Goal: Task Accomplishment & Management: Complete application form

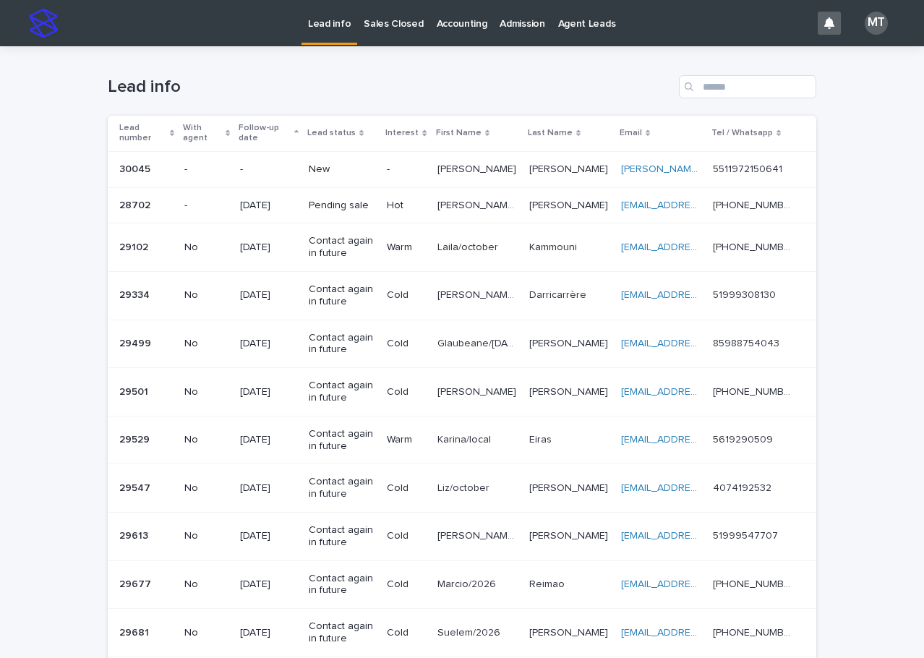
click at [488, 167] on p at bounding box center [477, 169] width 80 height 12
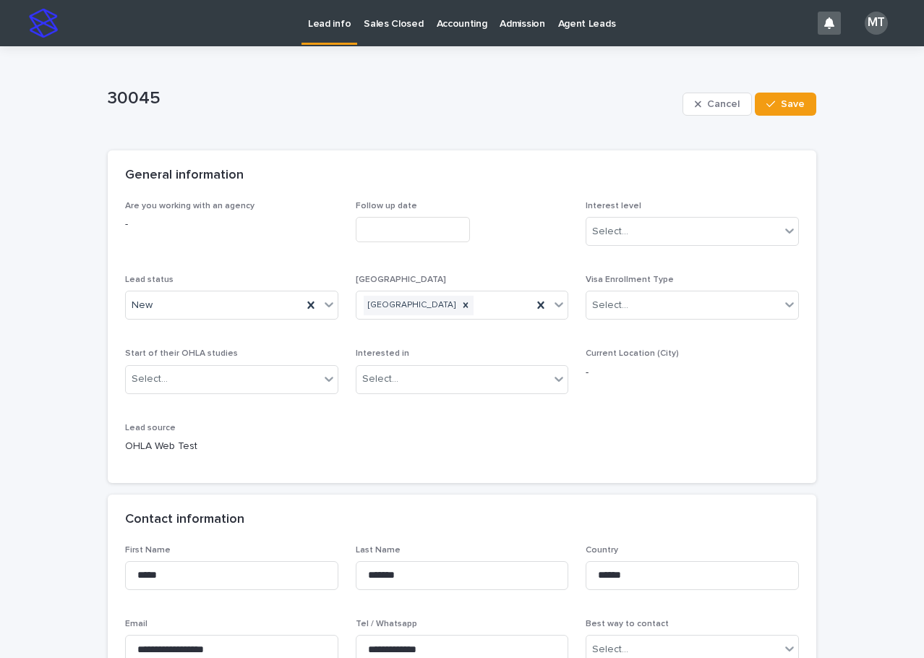
click at [404, 229] on input "text" at bounding box center [413, 229] width 114 height 25
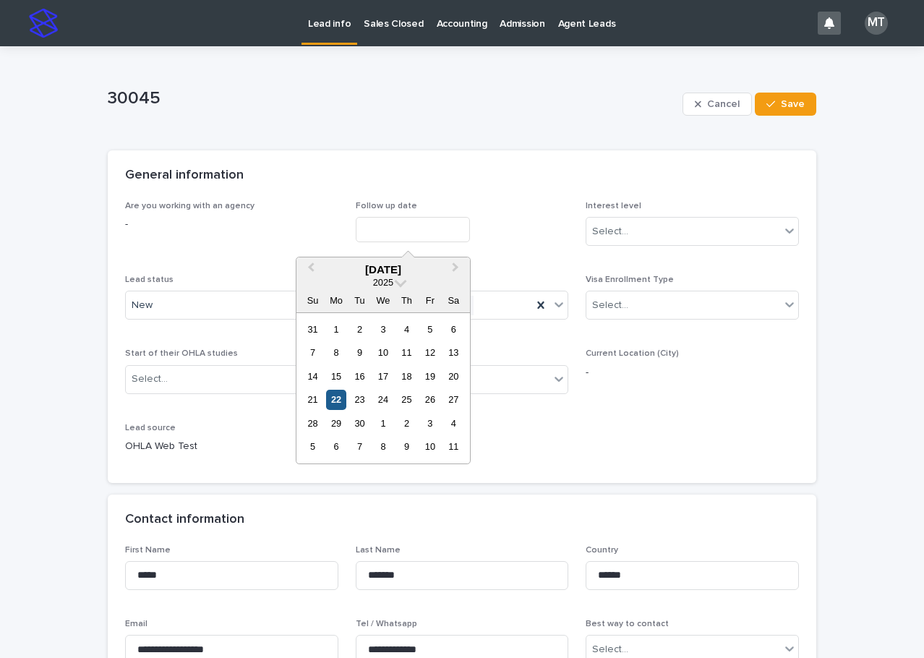
drag, startPoint x: 340, startPoint y: 397, endPoint x: 652, endPoint y: 218, distance: 360.3
click at [341, 397] on div "22" at bounding box center [336, 399] width 20 height 20
type input "**********"
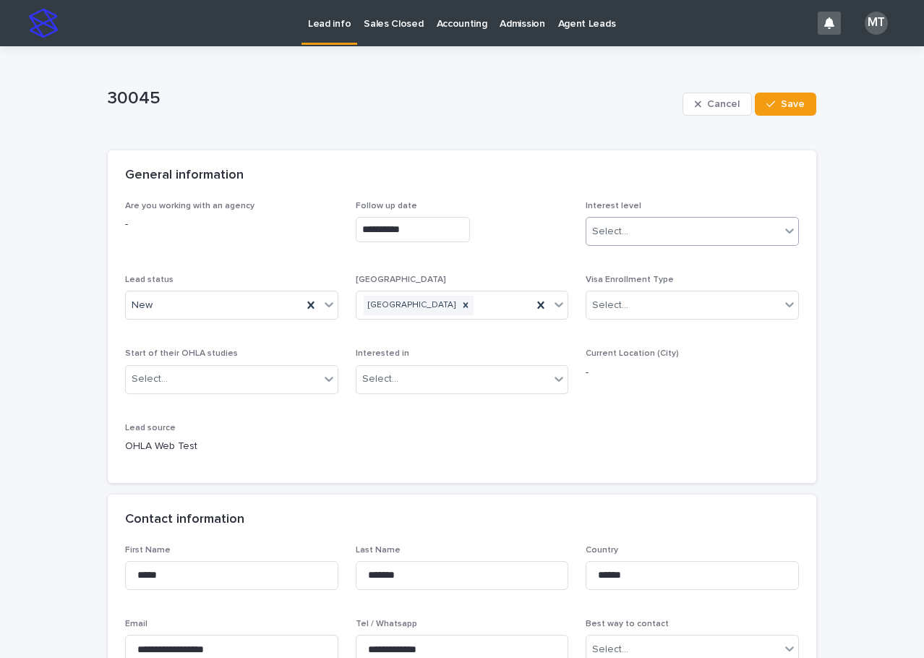
click at [650, 228] on div "Select..." at bounding box center [683, 232] width 194 height 24
click at [615, 308] on div "Cold" at bounding box center [687, 309] width 212 height 25
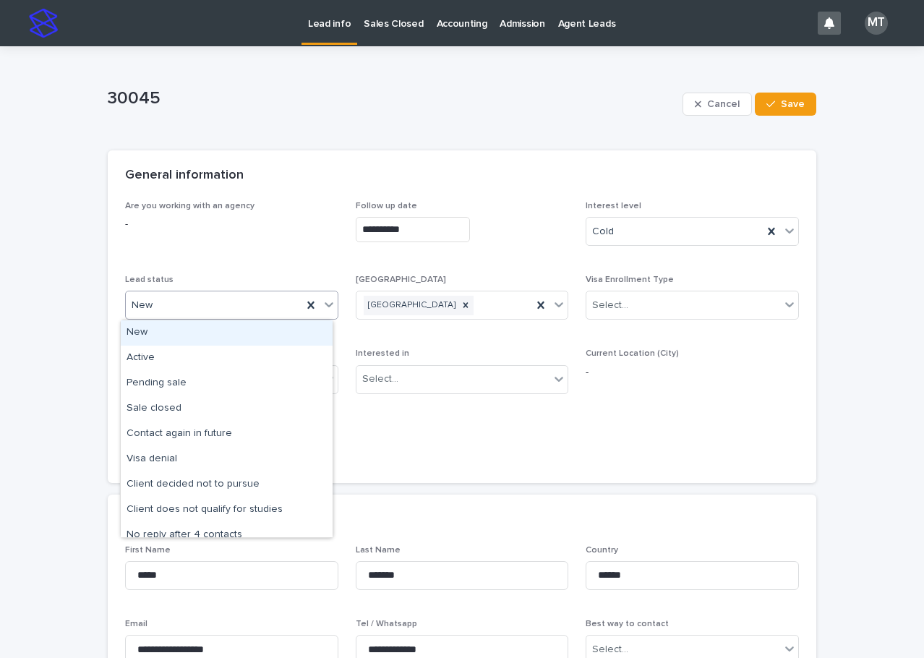
click at [274, 315] on div "New" at bounding box center [214, 305] width 176 height 24
click at [189, 356] on div "Active" at bounding box center [227, 357] width 212 height 25
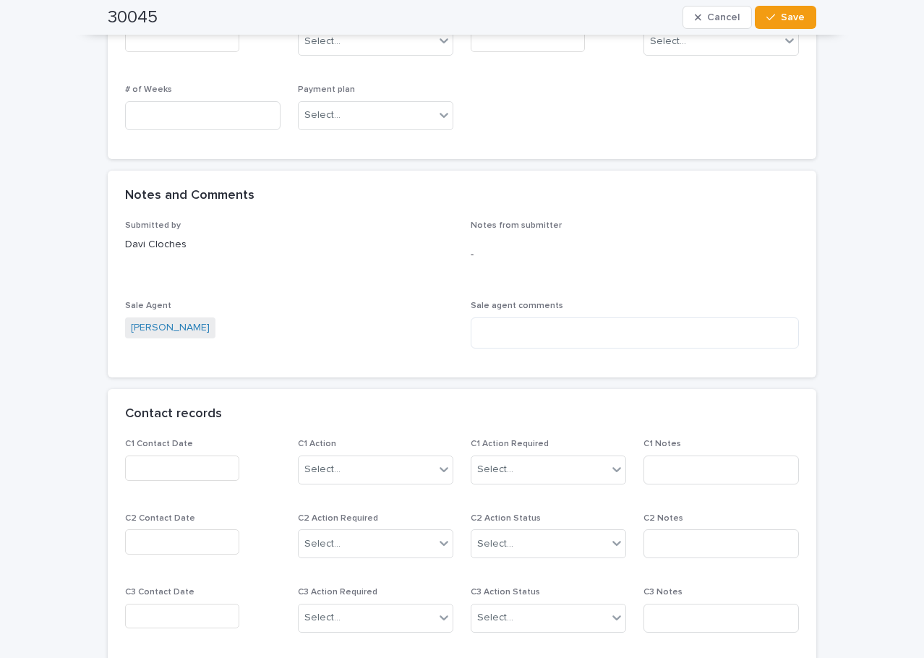
scroll to position [1012, 0]
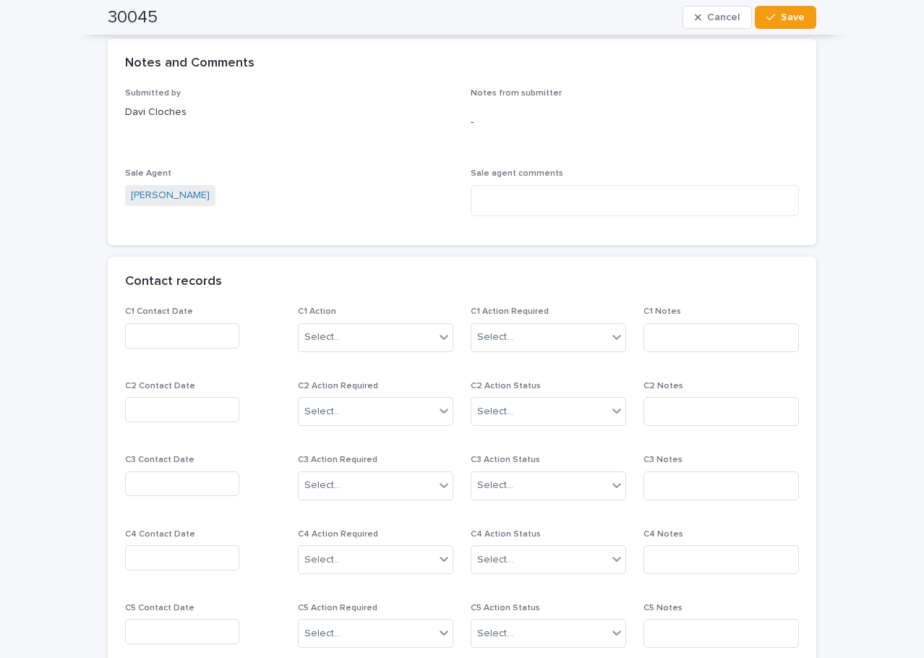
click at [149, 335] on input "text" at bounding box center [182, 335] width 114 height 25
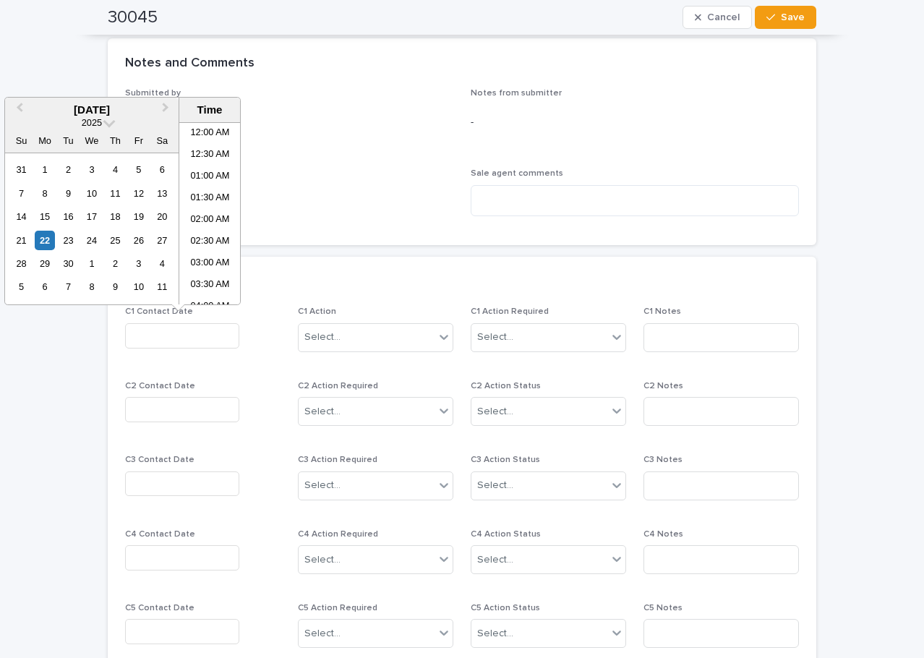
scroll to position [289, 0]
click at [202, 231] on li "09:00 AM" at bounding box center [209, 235] width 61 height 22
type input "**********"
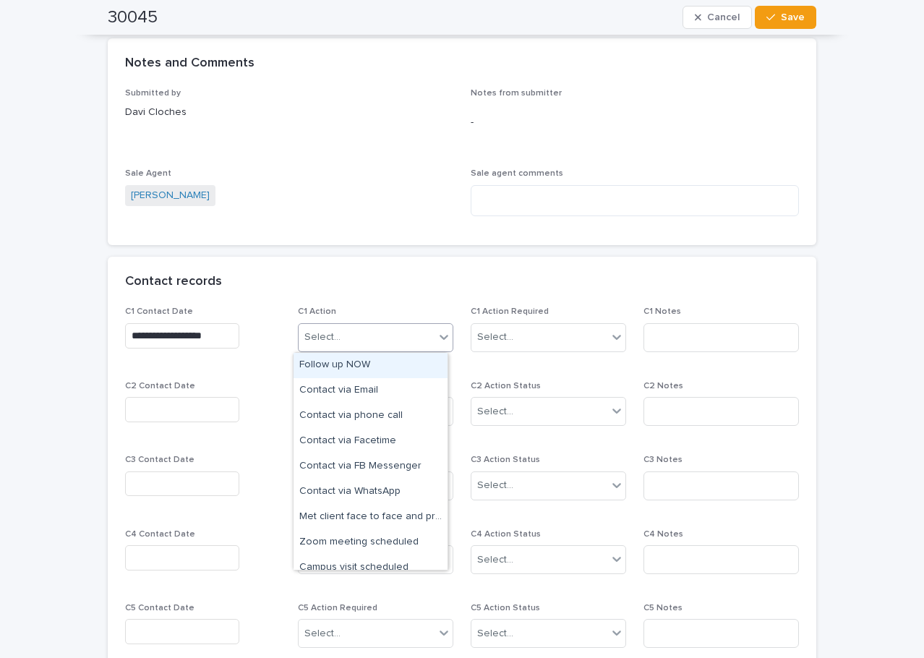
click at [330, 323] on div "Select..." at bounding box center [375, 337] width 155 height 29
drag, startPoint x: 369, startPoint y: 378, endPoint x: 515, endPoint y: 338, distance: 151.3
click at [370, 365] on div "Follow up NOW" at bounding box center [370, 365] width 154 height 25
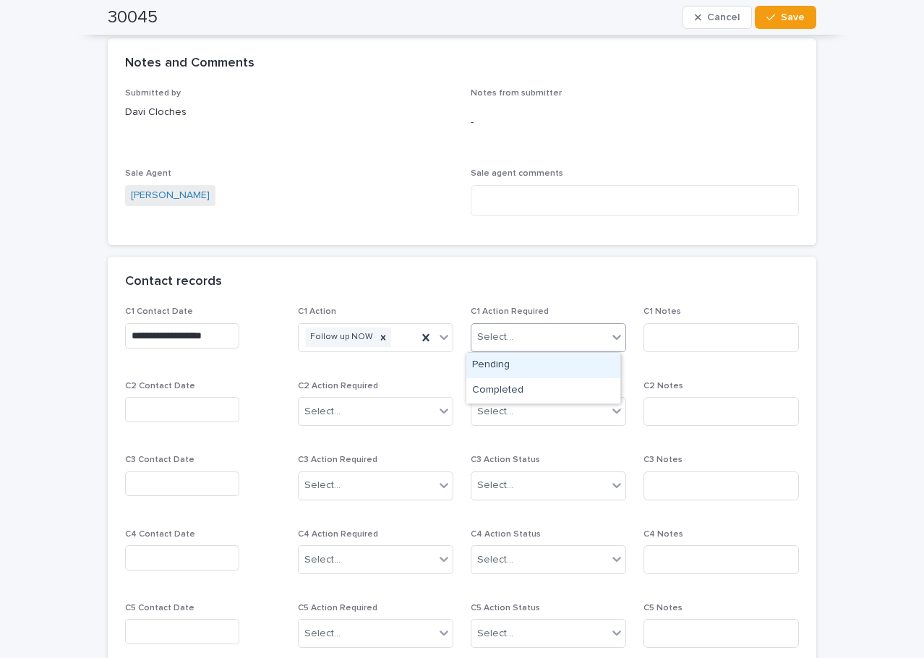
click at [525, 332] on div "Select..." at bounding box center [539, 337] width 136 height 24
click at [532, 390] on div "Completed" at bounding box center [543, 390] width 154 height 25
click at [650, 343] on input at bounding box center [720, 337] width 155 height 29
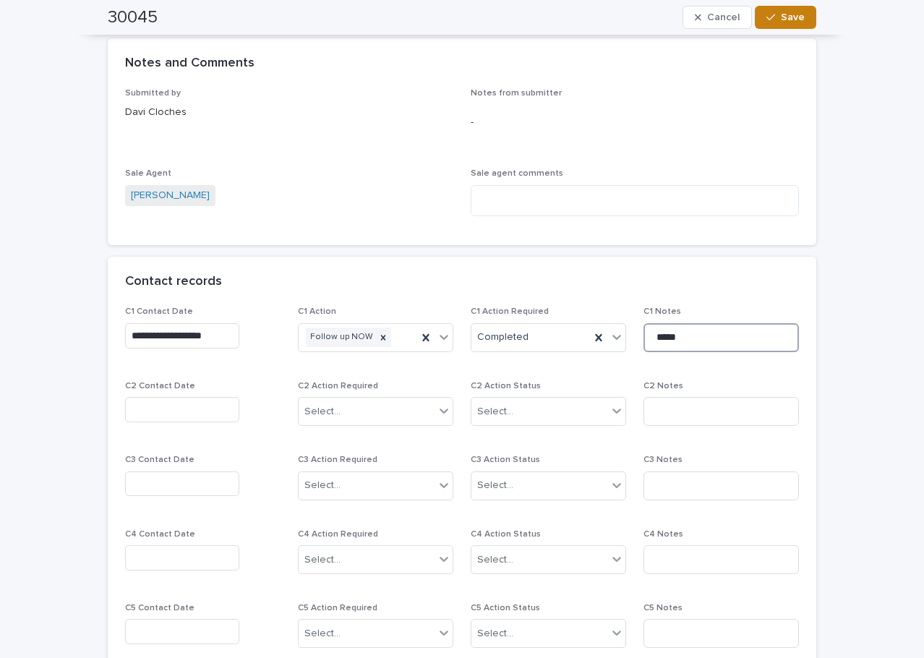
type input "*****"
drag, startPoint x: 798, startPoint y: 17, endPoint x: 772, endPoint y: 72, distance: 60.8
click at [798, 17] on span "Save" at bounding box center [792, 17] width 24 height 10
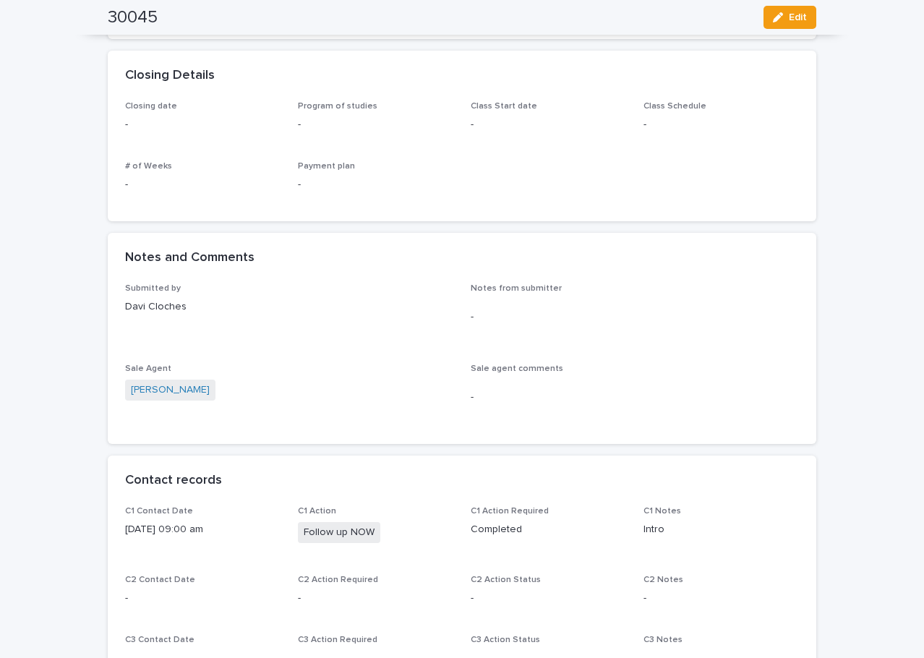
scroll to position [939, 0]
